Goal: Task Accomplishment & Management: Manage account settings

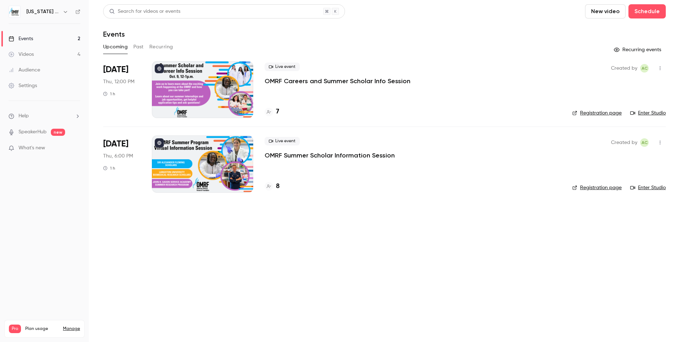
click at [294, 79] on p "OMRF Careers and Summer Scholar Info Session" at bounding box center [337, 81] width 146 height 9
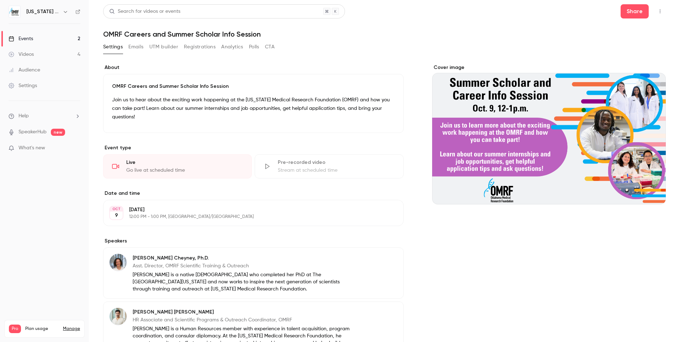
click at [168, 49] on button "UTM builder" at bounding box center [163, 46] width 29 height 11
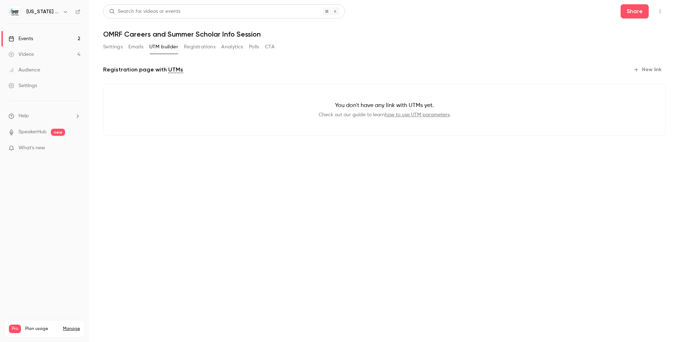
click at [113, 47] on button "Settings" at bounding box center [113, 46] width 20 height 11
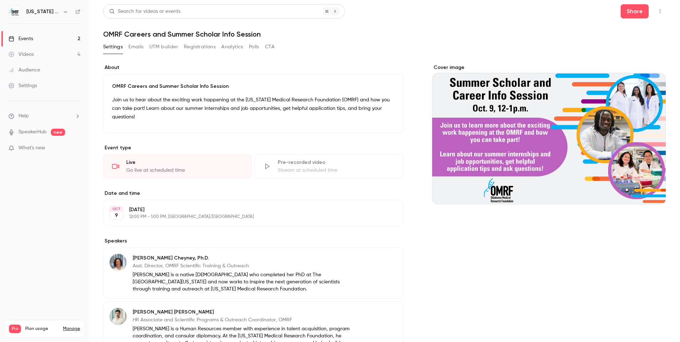
click at [657, 12] on icon "button" at bounding box center [660, 11] width 6 height 5
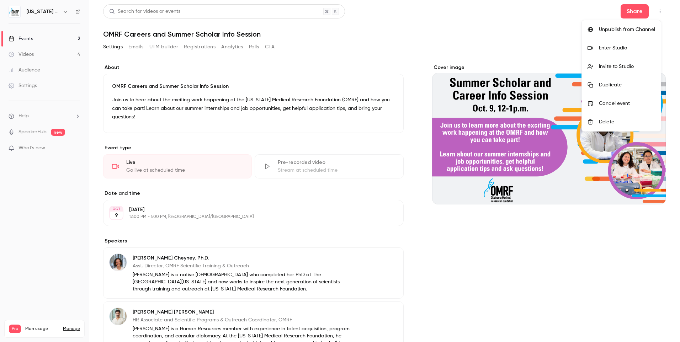
click at [619, 49] on div "Enter Studio" at bounding box center [626, 47] width 56 height 7
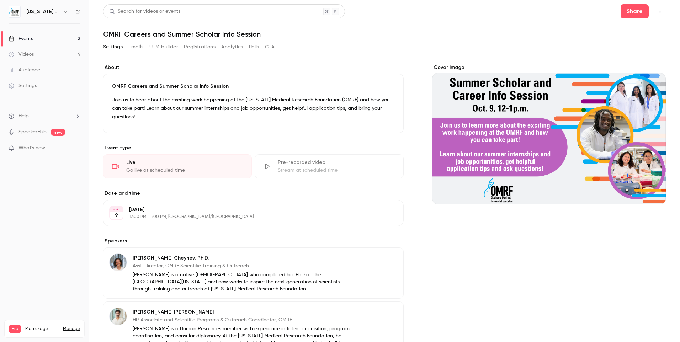
click at [197, 49] on button "Registrations" at bounding box center [200, 46] width 32 height 11
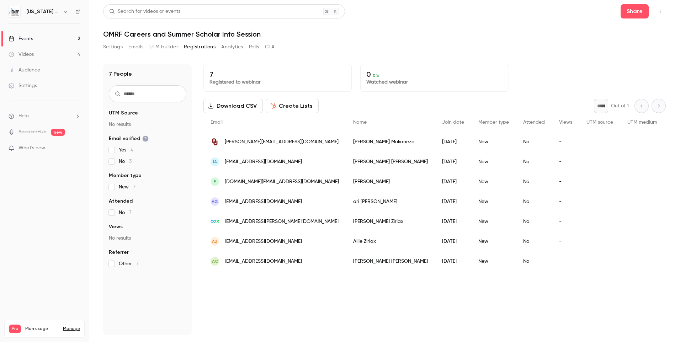
click at [48, 36] on link "Events 2" at bounding box center [44, 39] width 89 height 16
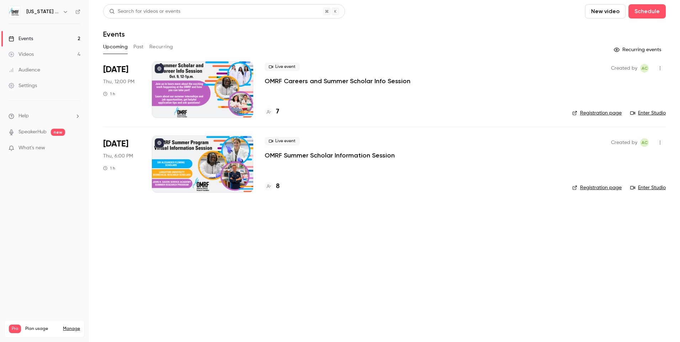
click at [186, 67] on div at bounding box center [202, 89] width 101 height 57
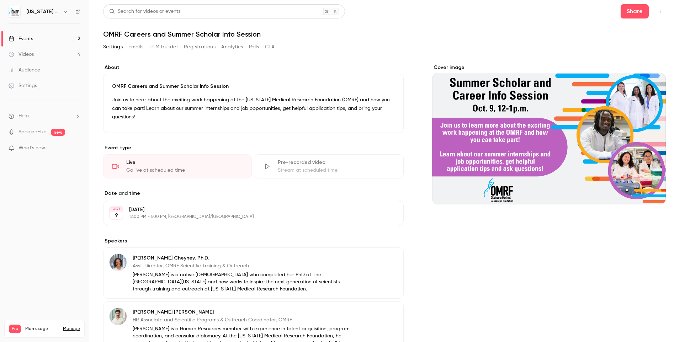
click at [657, 9] on icon "button" at bounding box center [660, 11] width 6 height 5
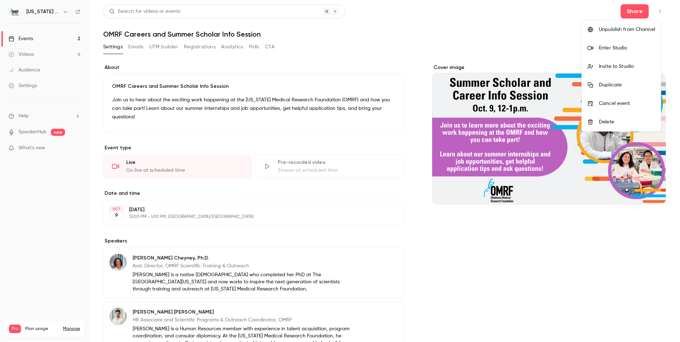
click at [631, 46] on div "Enter Studio" at bounding box center [626, 47] width 56 height 7
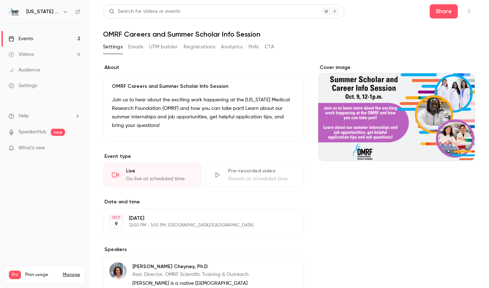
click at [65, 37] on link "Events 2" at bounding box center [44, 39] width 89 height 16
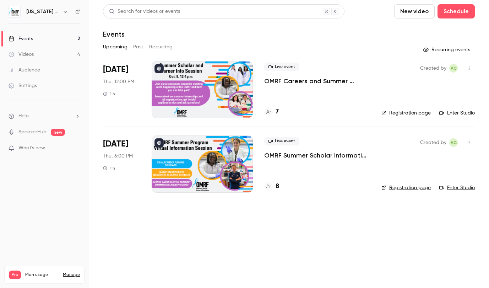
click at [205, 88] on div at bounding box center [202, 89] width 101 height 57
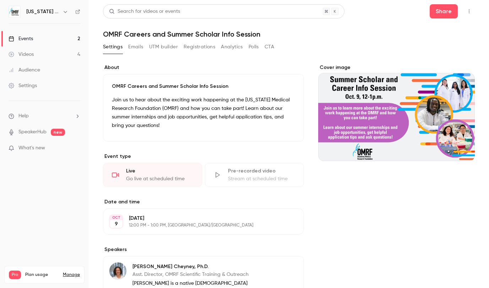
click at [34, 36] on link "Events 2" at bounding box center [44, 39] width 89 height 16
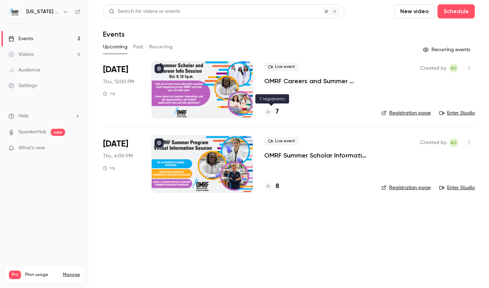
click at [274, 111] on div "7" at bounding box center [271, 112] width 15 height 10
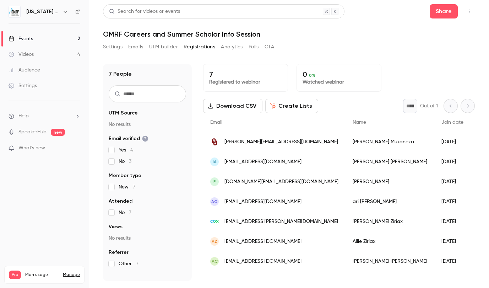
click at [41, 40] on link "Events 2" at bounding box center [44, 39] width 89 height 16
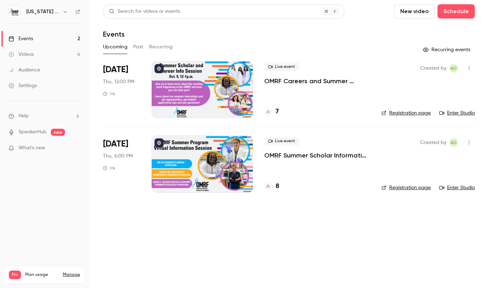
click at [274, 112] on div "7" at bounding box center [271, 112] width 15 height 10
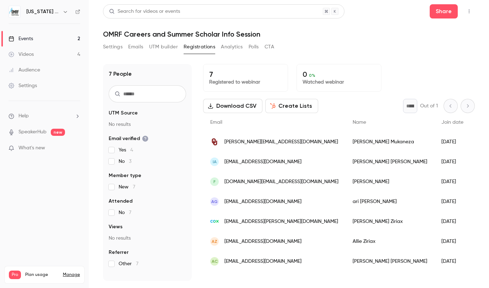
drag, startPoint x: 301, startPoint y: 41, endPoint x: 287, endPoint y: 31, distance: 17.4
click at [301, 41] on div "Search for videos or events Share OMRF Careers and Summer Scholar Info Session …" at bounding box center [289, 142] width 372 height 276
click at [41, 37] on link "Events 2" at bounding box center [44, 39] width 89 height 16
